Goal: Task Accomplishment & Management: Complete application form

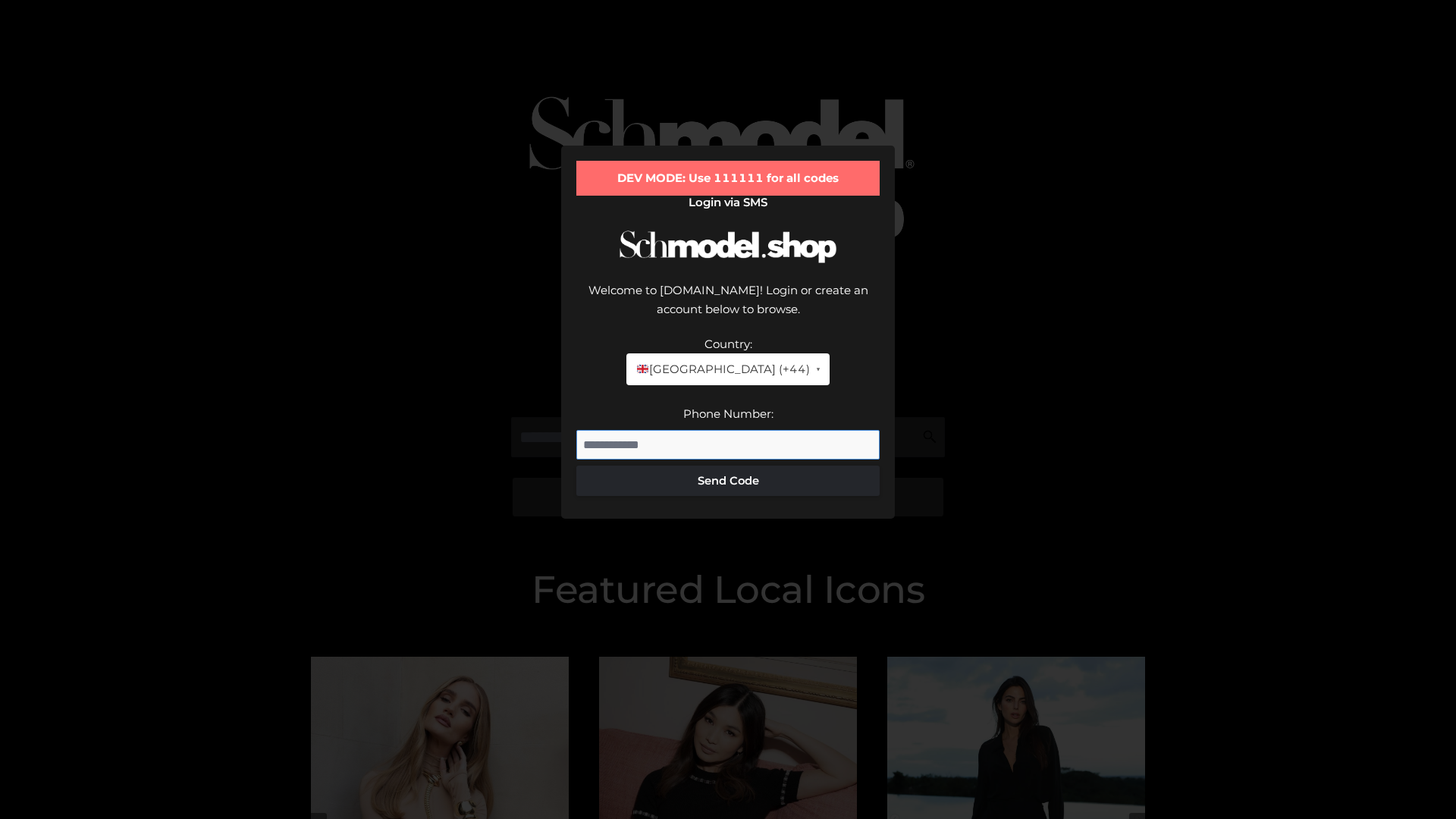
click at [728, 430] on input "Phone Number:" at bounding box center [728, 444] width 304 height 30
type input "**********"
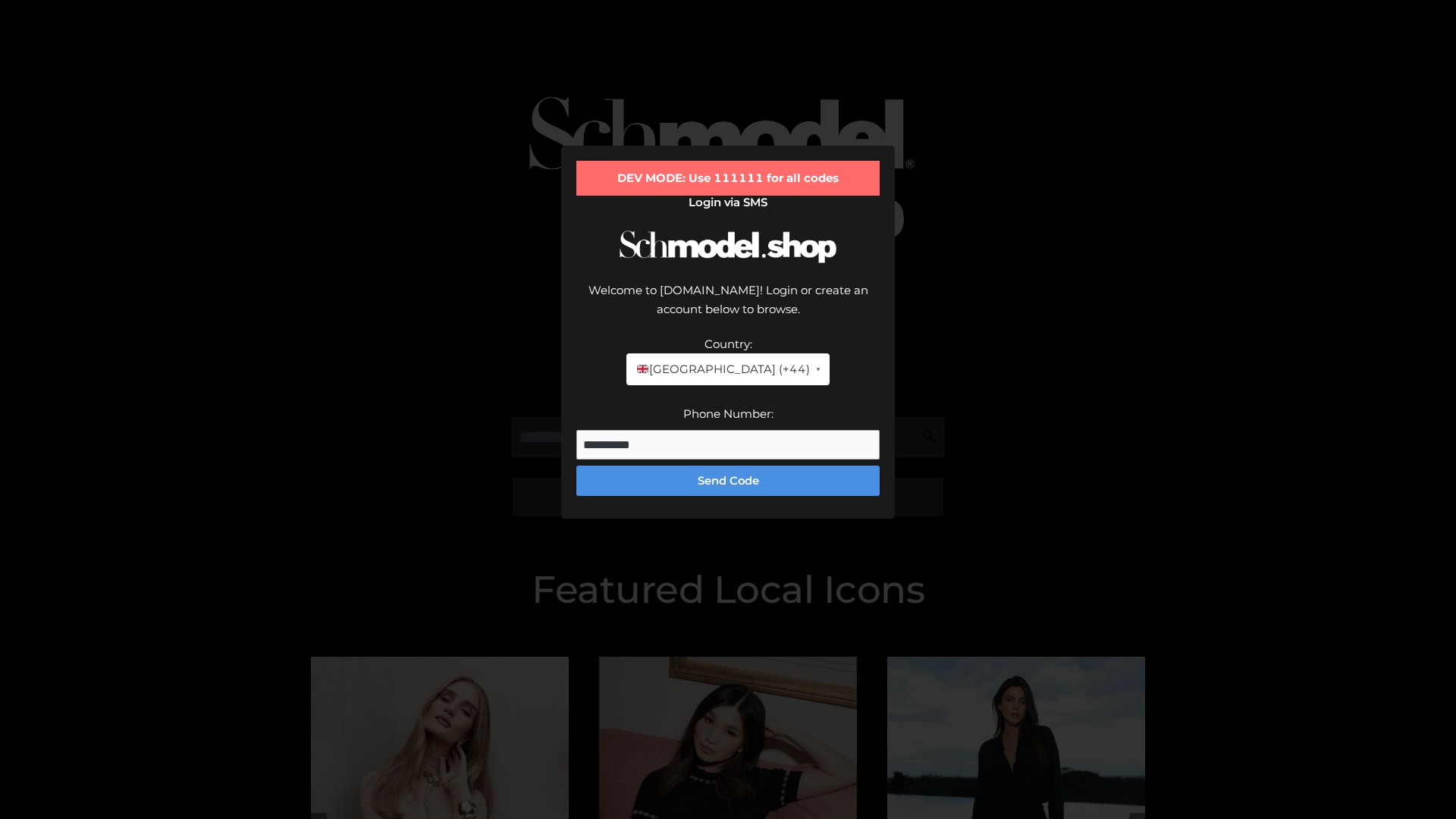
click at [728, 465] on button "Send Code" at bounding box center [728, 480] width 304 height 30
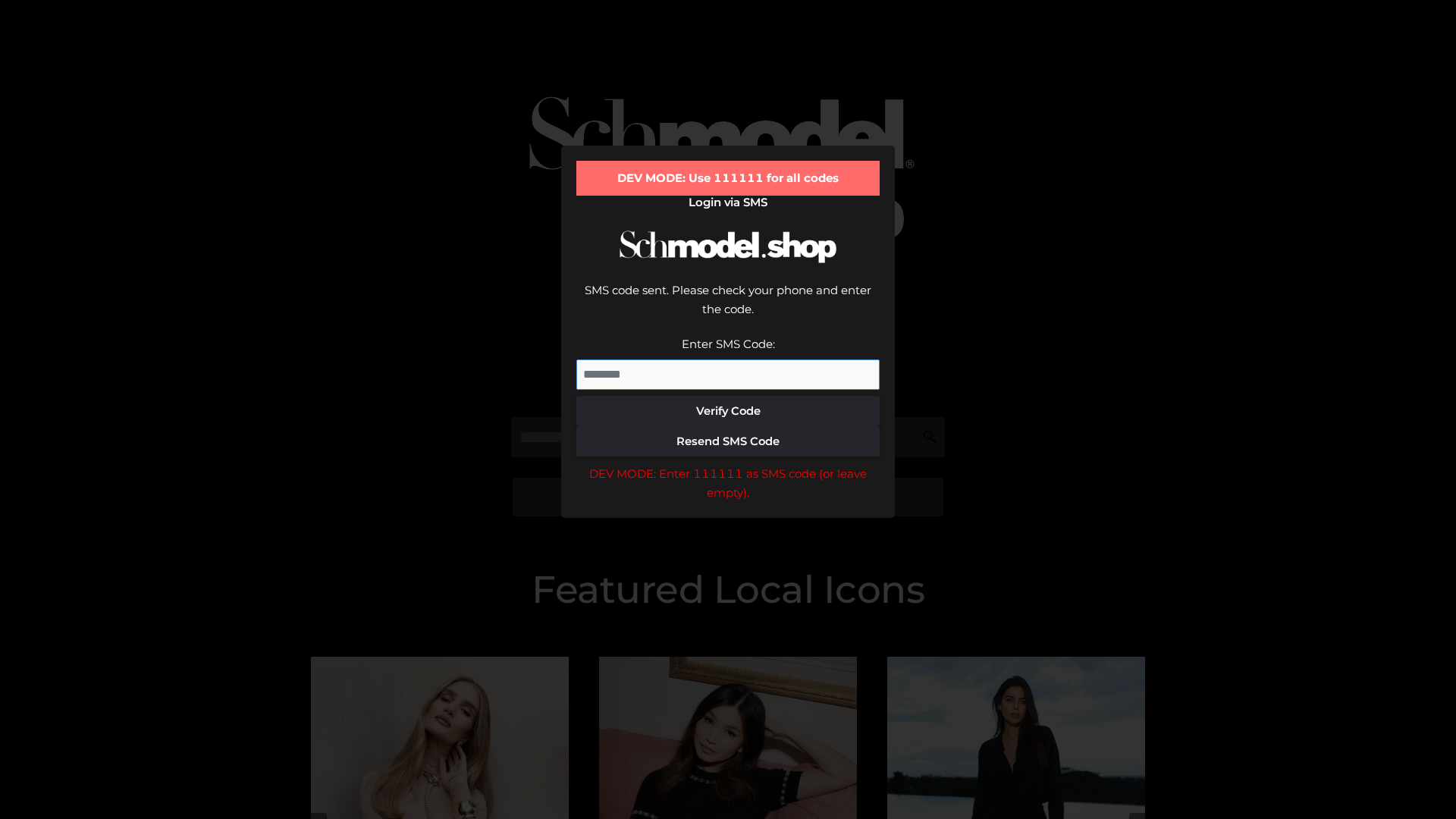
click at [728, 359] on input "Enter SMS Code:" at bounding box center [728, 374] width 304 height 30
type input "******"
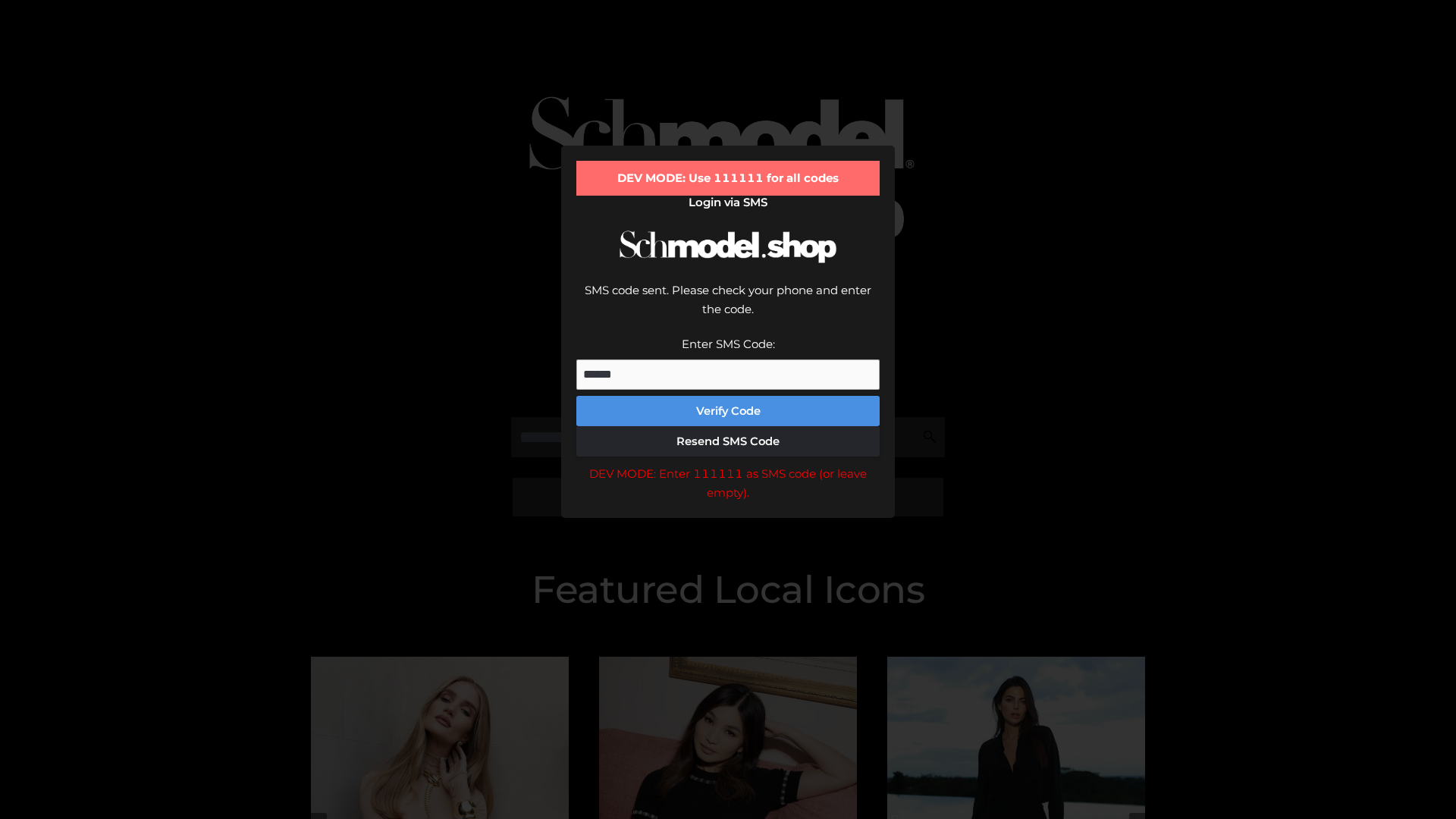
click at [728, 396] on button "Verify Code" at bounding box center [728, 410] width 304 height 30
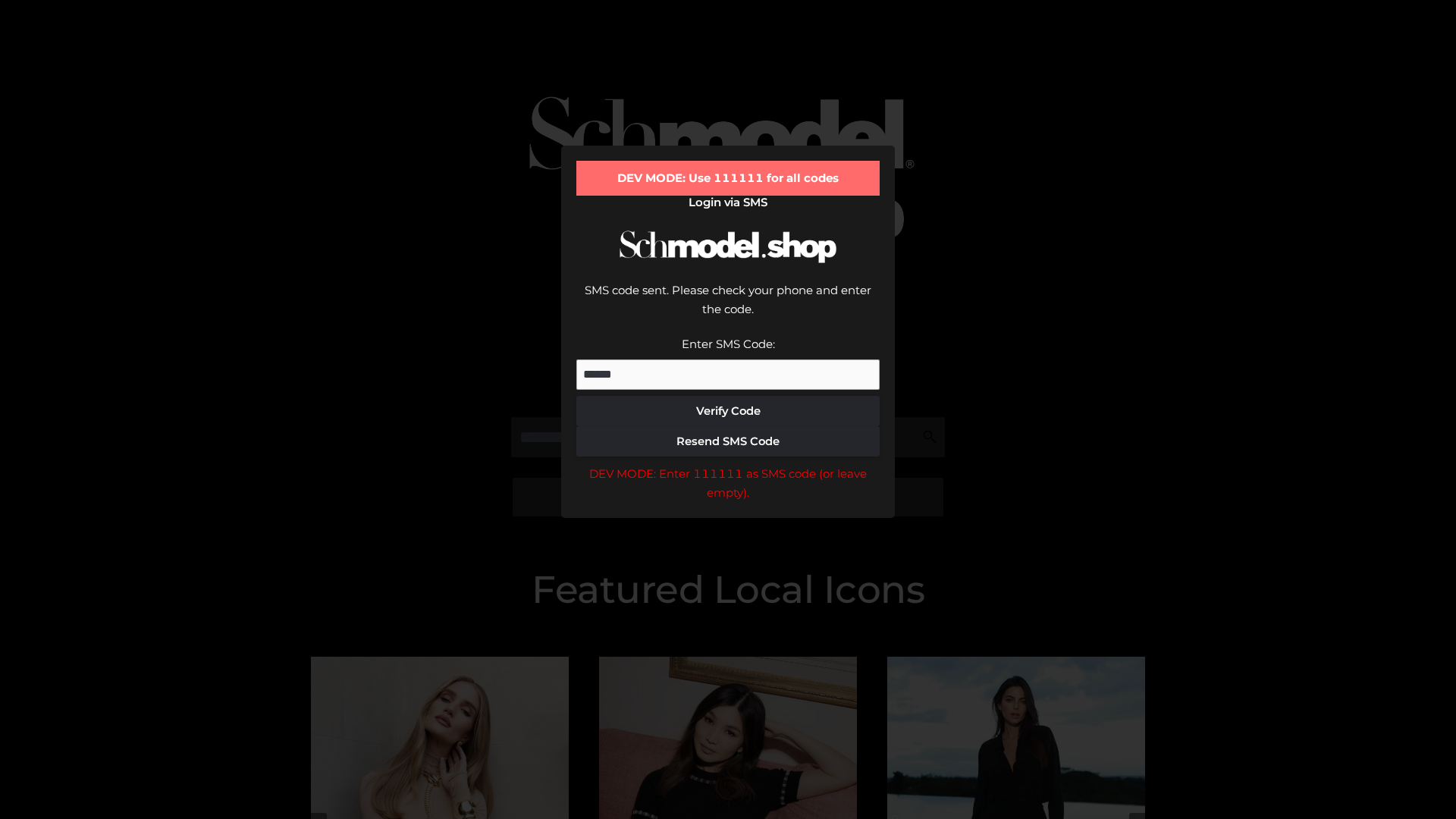
click at [728, 464] on div "DEV MODE: Enter 111111 as SMS code (or leave empty)." at bounding box center [728, 484] width 304 height 38
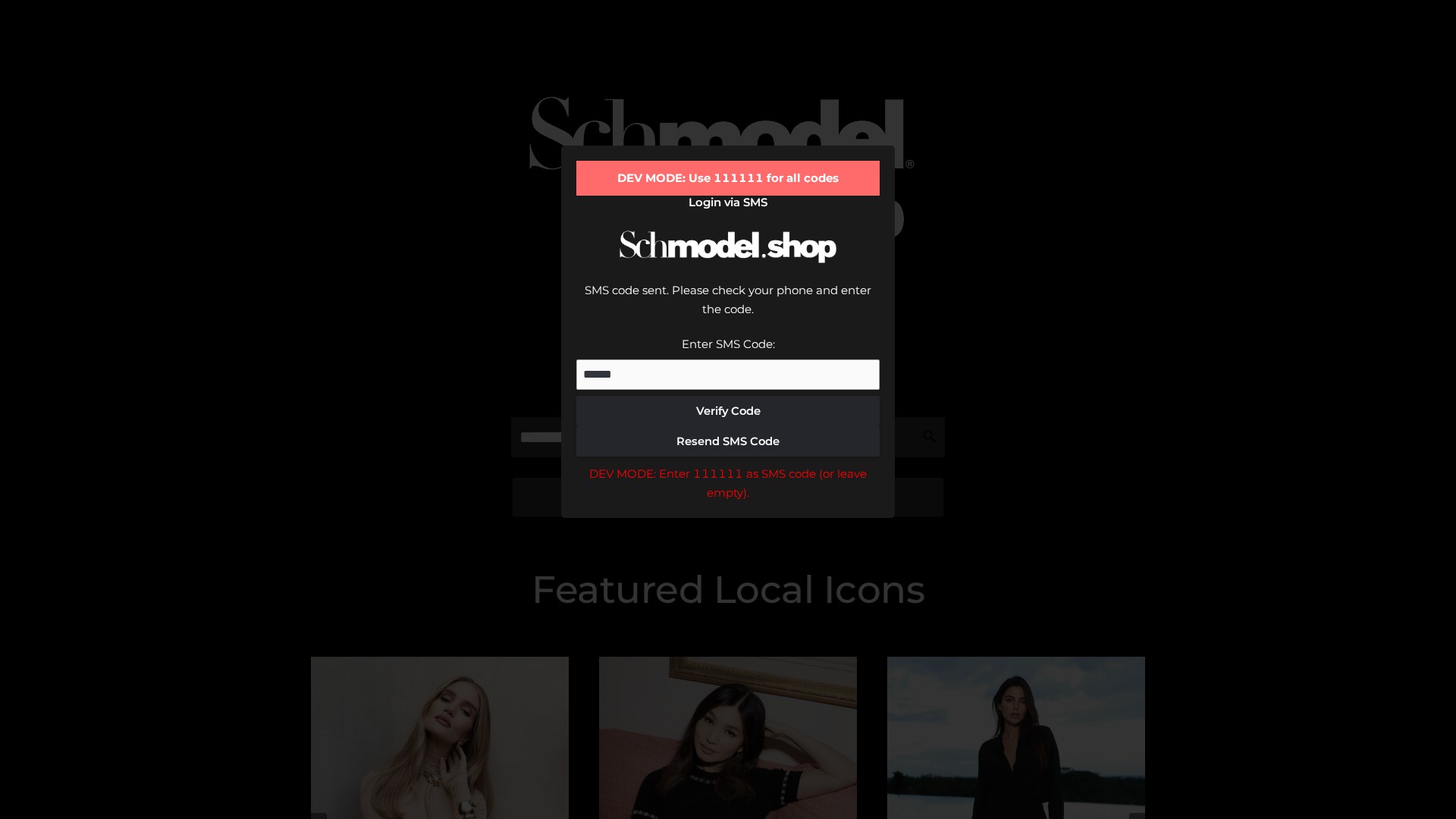
click at [728, 464] on div "DEV MODE: Enter 111111 as SMS code (or leave empty)." at bounding box center [728, 484] width 304 height 38
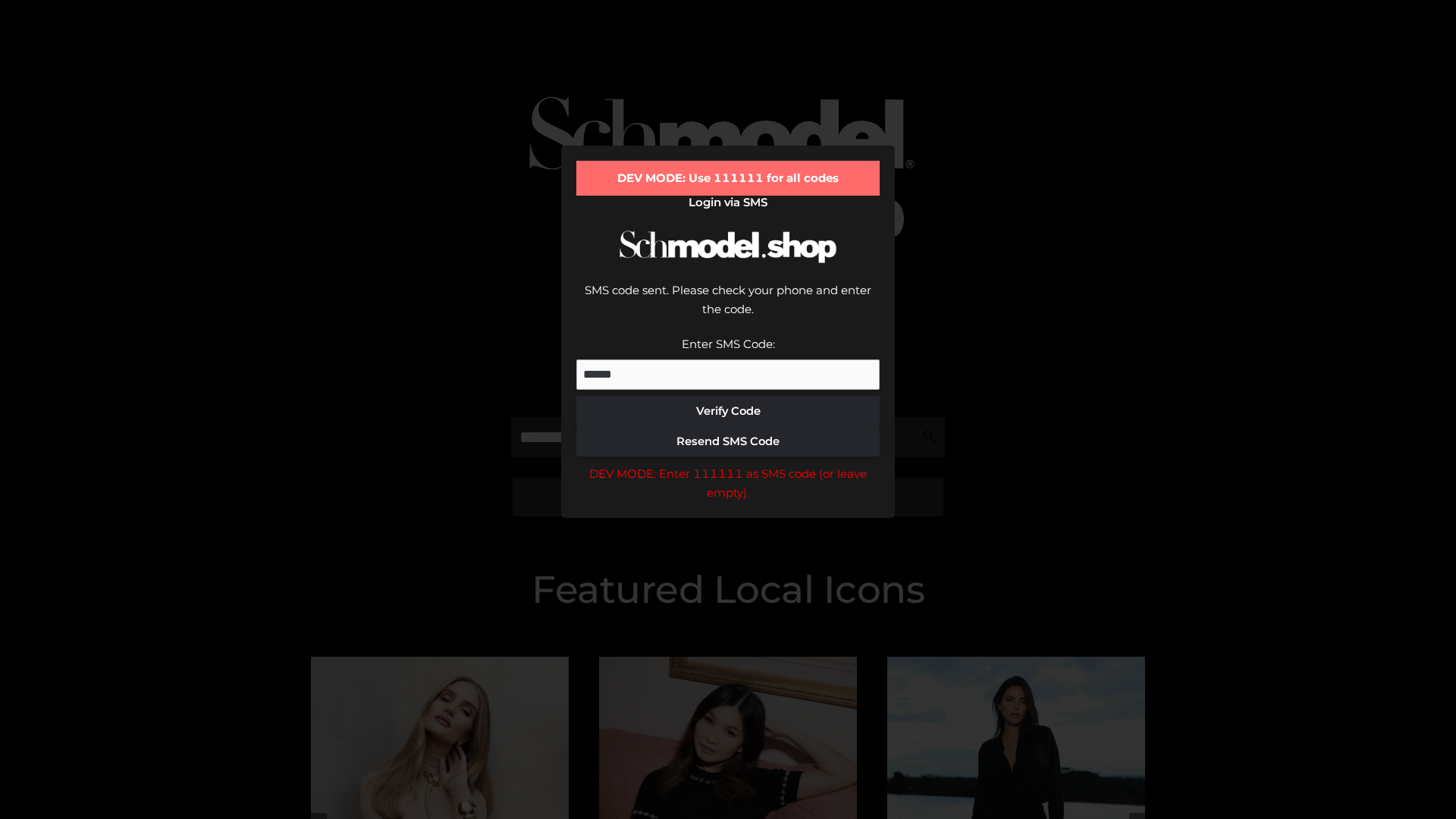
click at [728, 464] on div "DEV MODE: Enter 111111 as SMS code (or leave empty)." at bounding box center [728, 484] width 304 height 38
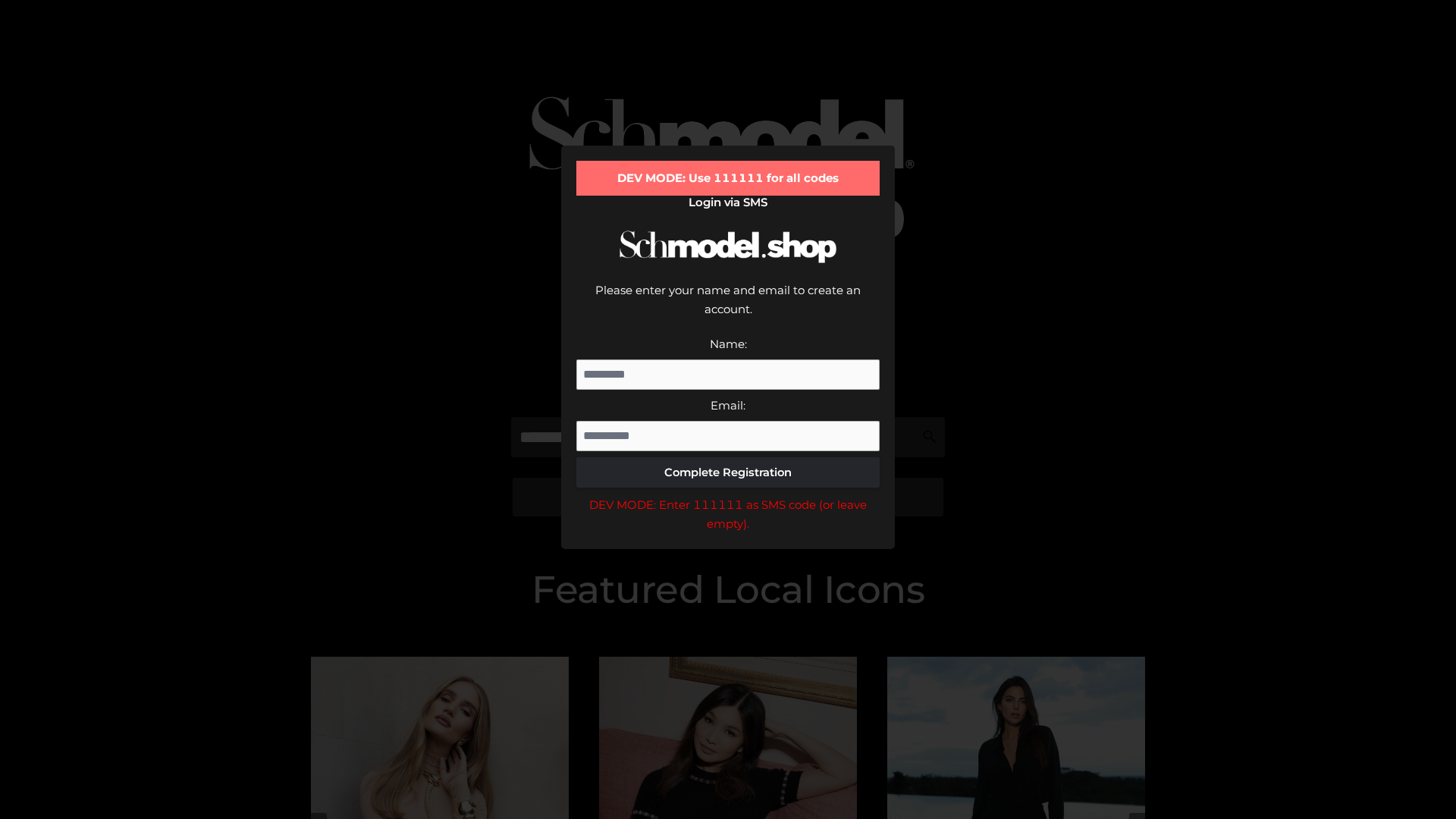
click at [728, 495] on div "DEV MODE: Enter 111111 as SMS code (or leave empty)." at bounding box center [728, 515] width 304 height 38
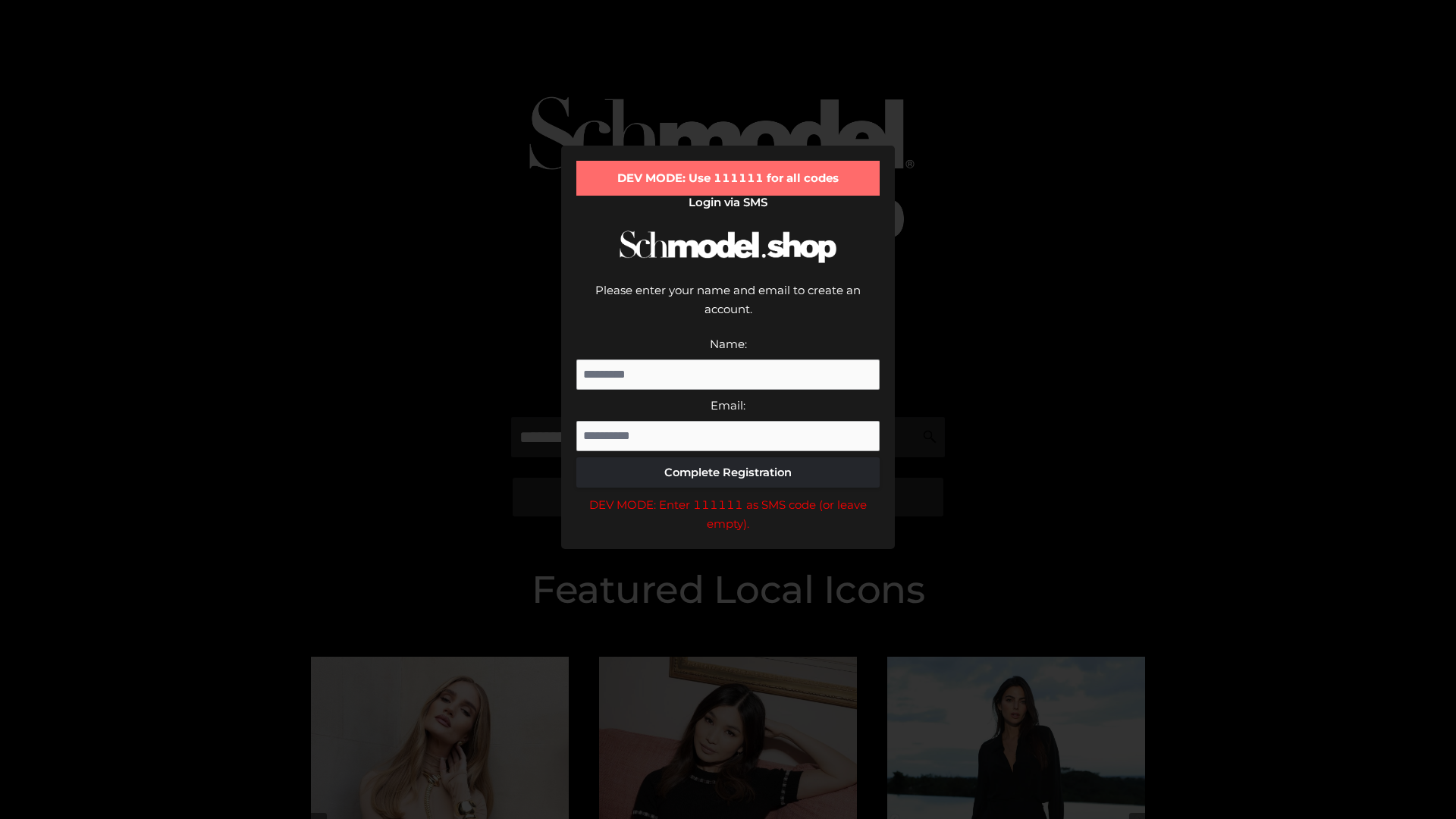
click at [728, 495] on div "DEV MODE: Enter 111111 as SMS code (or leave empty)." at bounding box center [728, 515] width 304 height 38
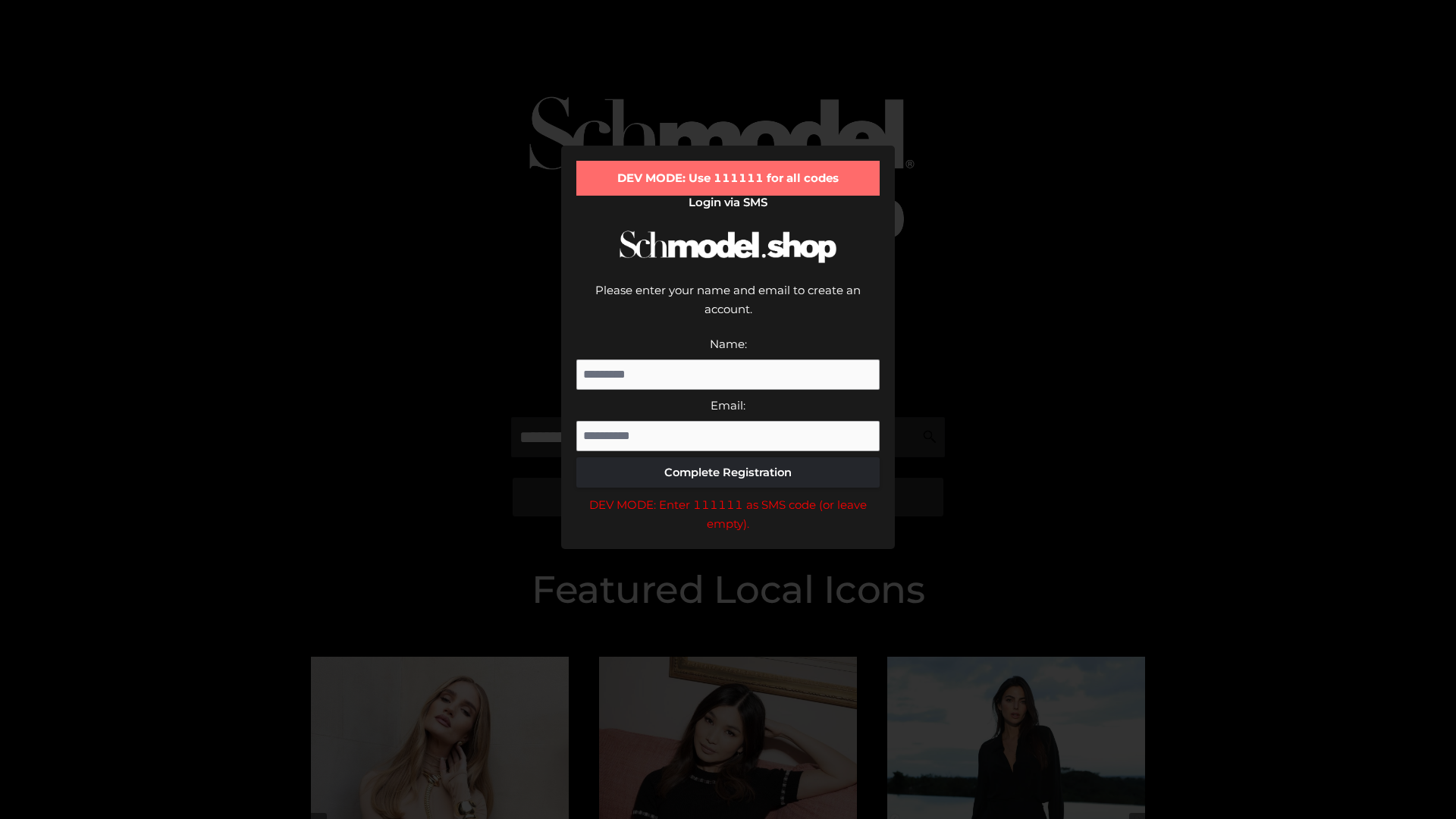
click at [728, 495] on div "DEV MODE: Enter 111111 as SMS code (or leave empty)." at bounding box center [728, 515] width 304 height 38
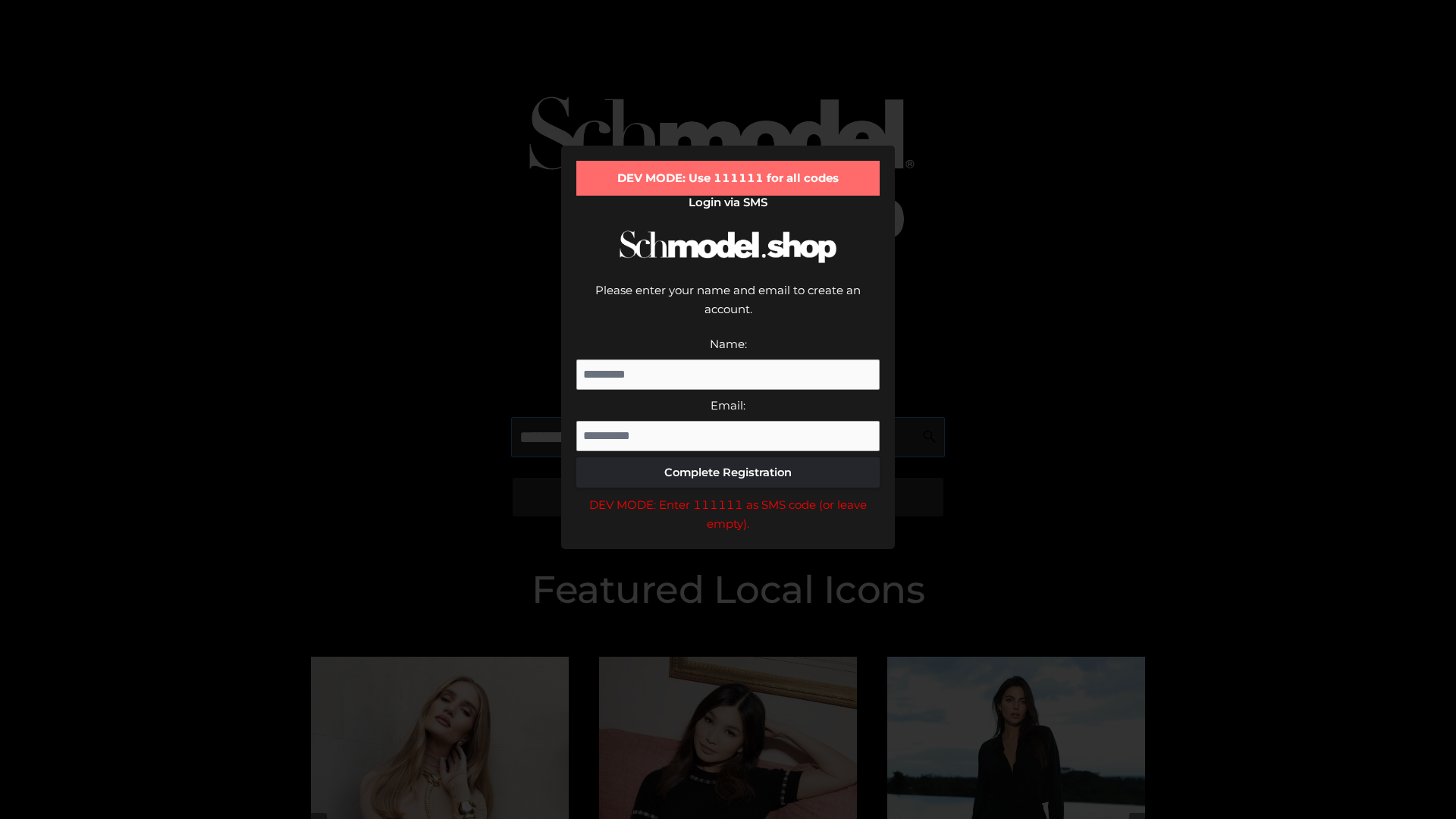
scroll to position [0, 78]
click at [728, 495] on div "DEV MODE: Enter 111111 as SMS code (or leave empty)." at bounding box center [728, 515] width 304 height 38
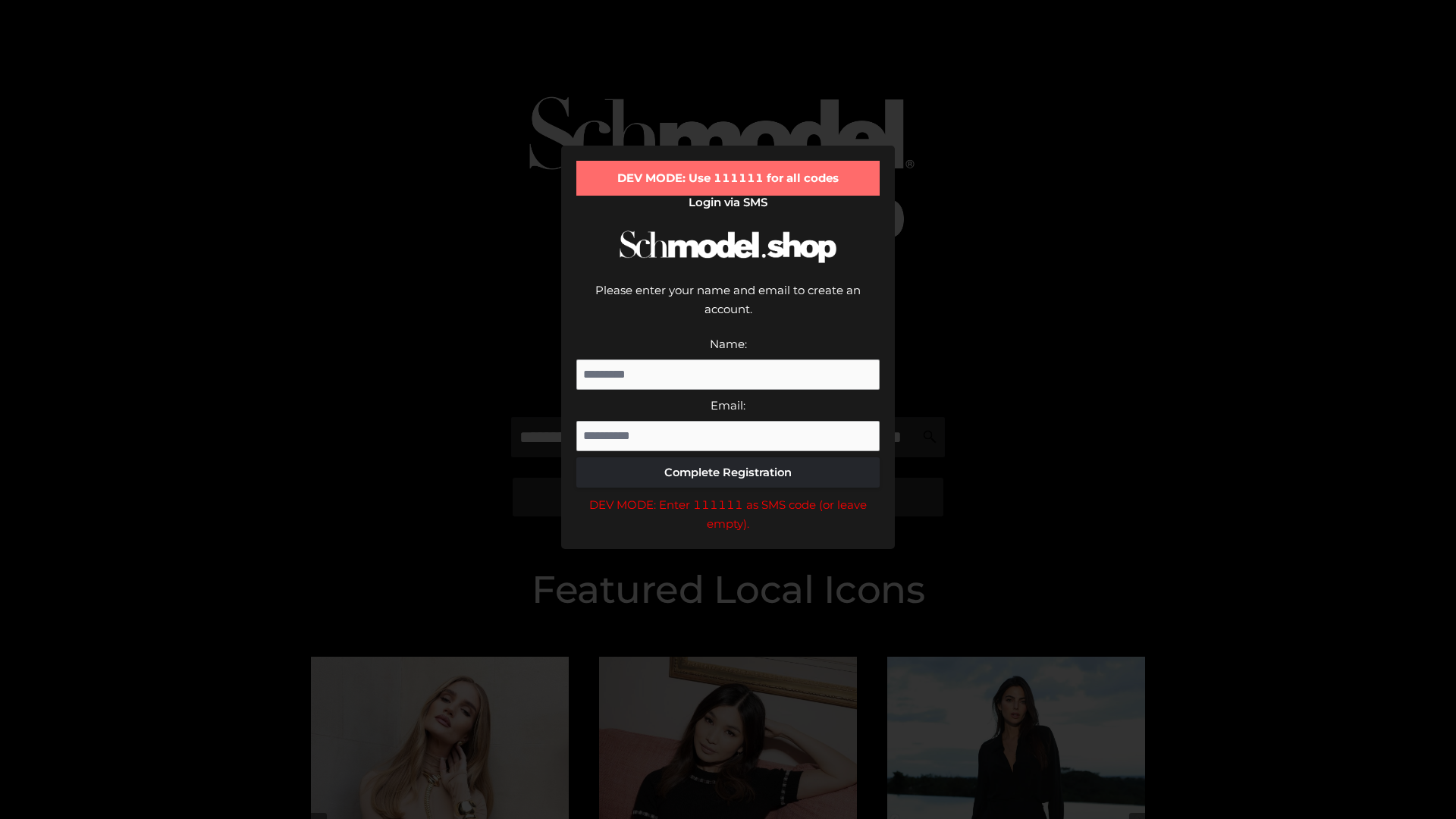
click at [728, 495] on div "DEV MODE: Enter 111111 as SMS code (or leave empty)." at bounding box center [728, 515] width 304 height 38
type input "**********"
